Goal: Transaction & Acquisition: Book appointment/travel/reservation

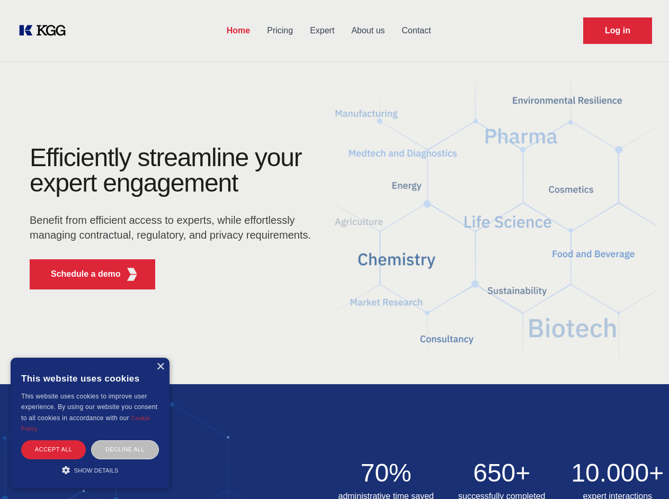
click at [334, 249] on div "Efficiently streamline your expert engagement Benefit from efficient access to …" at bounding box center [174, 221] width 322 height 153
click at [79, 274] on p "Schedule a demo" at bounding box center [86, 274] width 70 height 13
click at [160, 367] on div "× This website uses cookies This website uses cookies to improve user experienc…" at bounding box center [90, 423] width 159 height 131
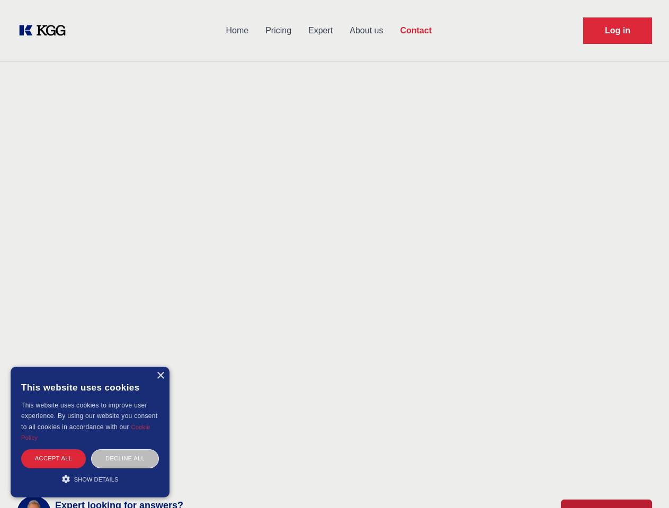
click at [53, 450] on div "Accept all" at bounding box center [53, 459] width 65 height 19
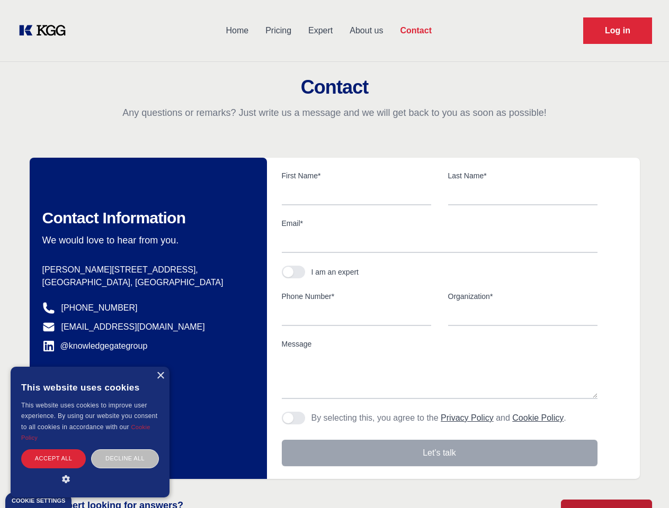
click at [125, 450] on div "Decline all" at bounding box center [125, 459] width 68 height 19
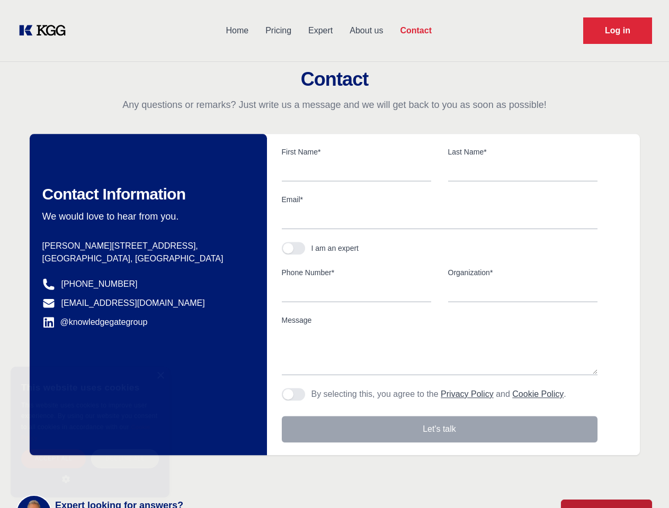
click at [90, 470] on main "Contact Any questions or remarks? Just write us a message and we will get back …" at bounding box center [334, 275] width 669 height 551
